Goal: Task Accomplishment & Management: Manage account settings

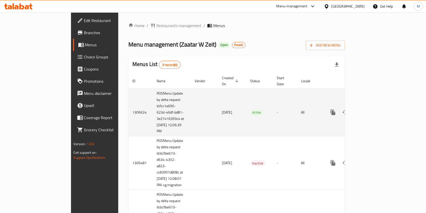
click at [372, 110] on icon "enhanced table" at bounding box center [369, 112] width 5 height 5
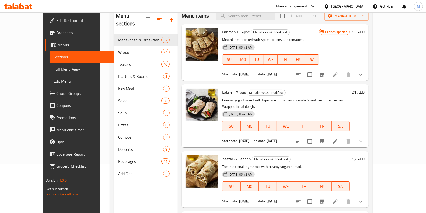
scroll to position [71, 0]
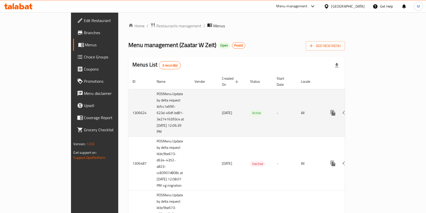
drag, startPoint x: 136, startPoint y: 128, endPoint x: 107, endPoint y: 88, distance: 49.5
click at [153, 89] on td "POSMenu Update by delta request Id:fcc1e690-623d-46df-bd81-3e27416393c4 at [DAT…" at bounding box center [172, 113] width 38 height 48
copy td "POSMenu Update by delta request Id:fcc1e690-623d-46df-bd81-3e27416393c4 at [DAT…"
